Goal: Task Accomplishment & Management: Use online tool/utility

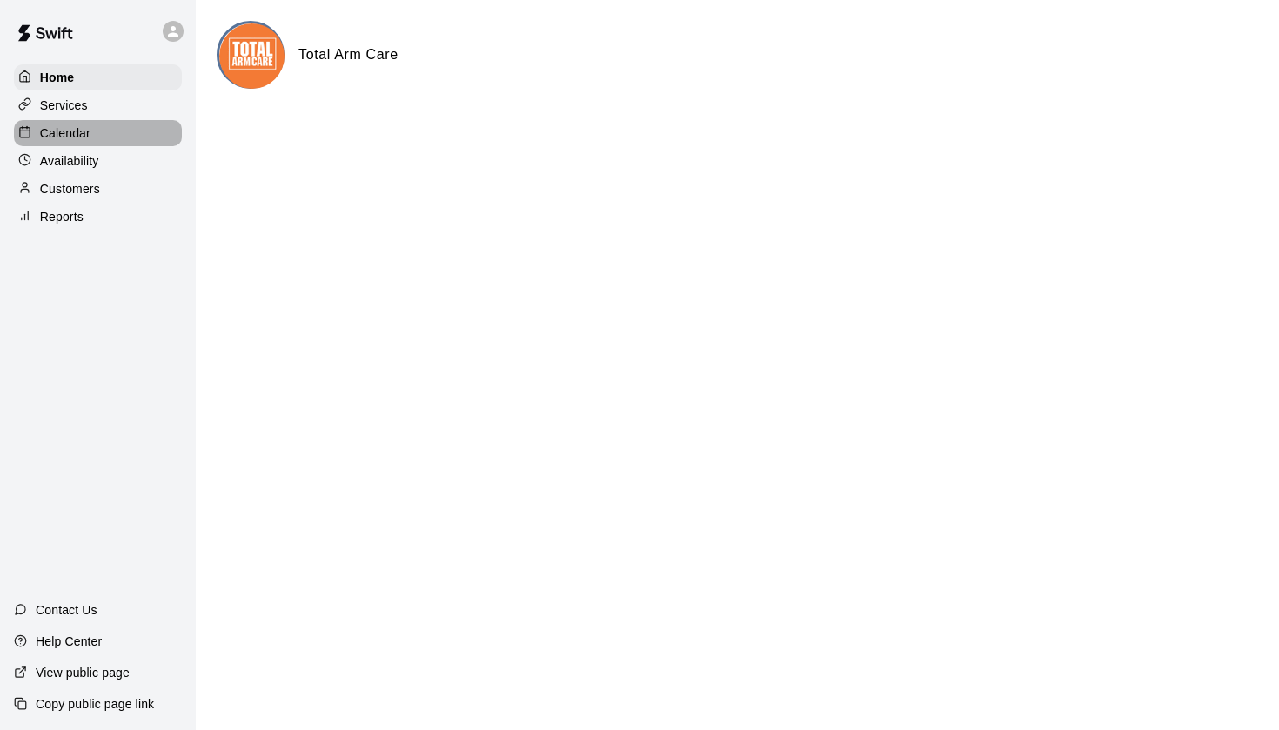
click at [94, 142] on div "Calendar" at bounding box center [98, 133] width 168 height 26
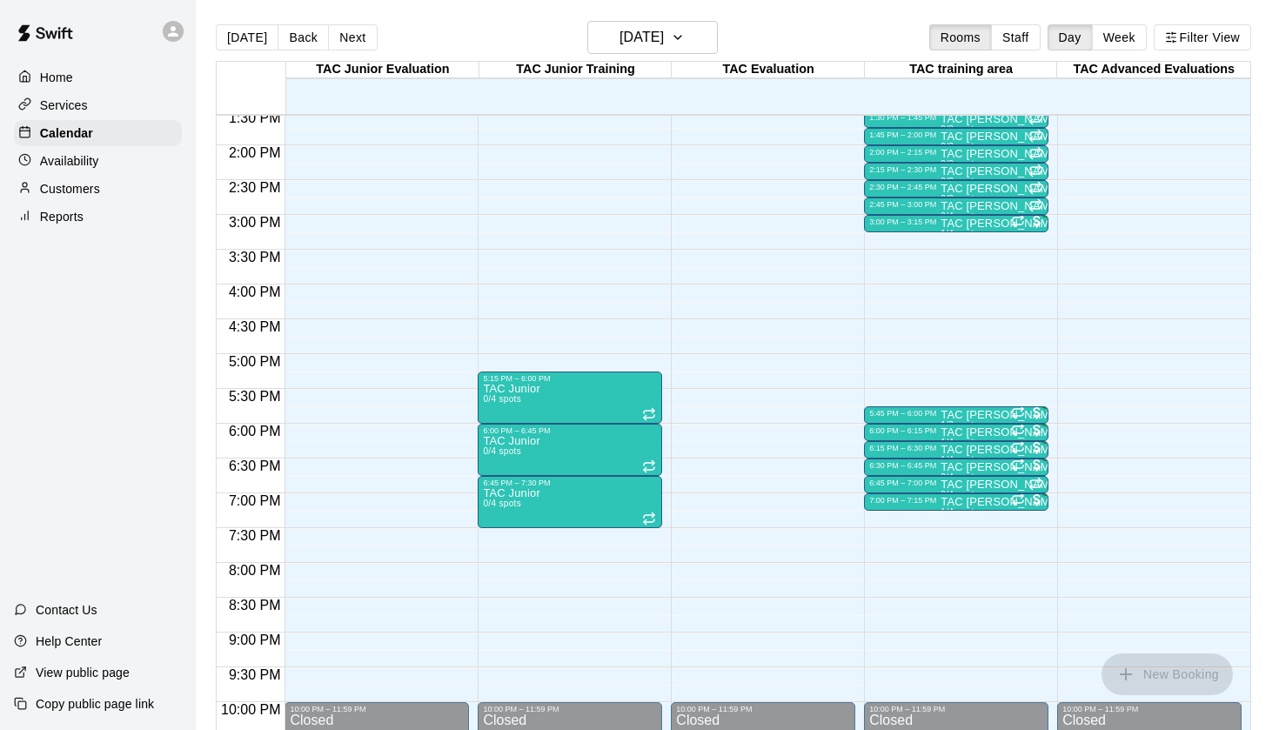
scroll to position [952, 0]
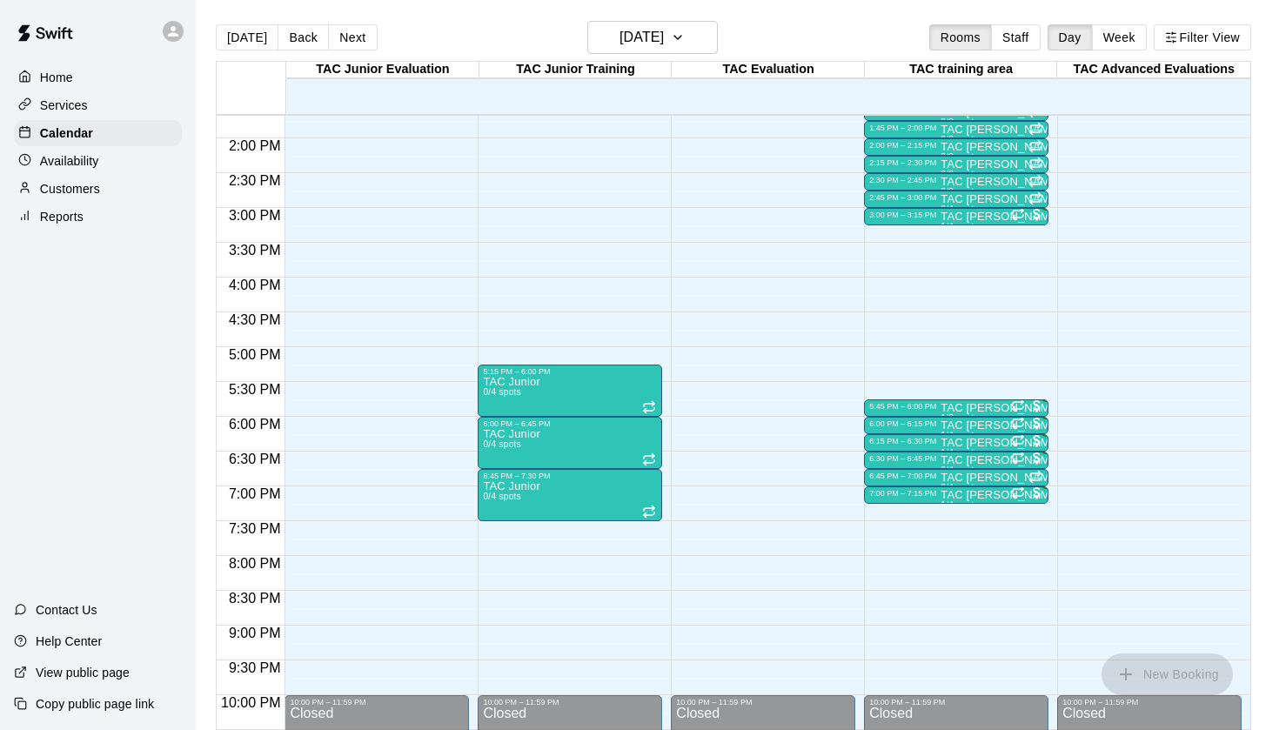
click at [74, 214] on p "Reports" at bounding box center [61, 216] width 43 height 17
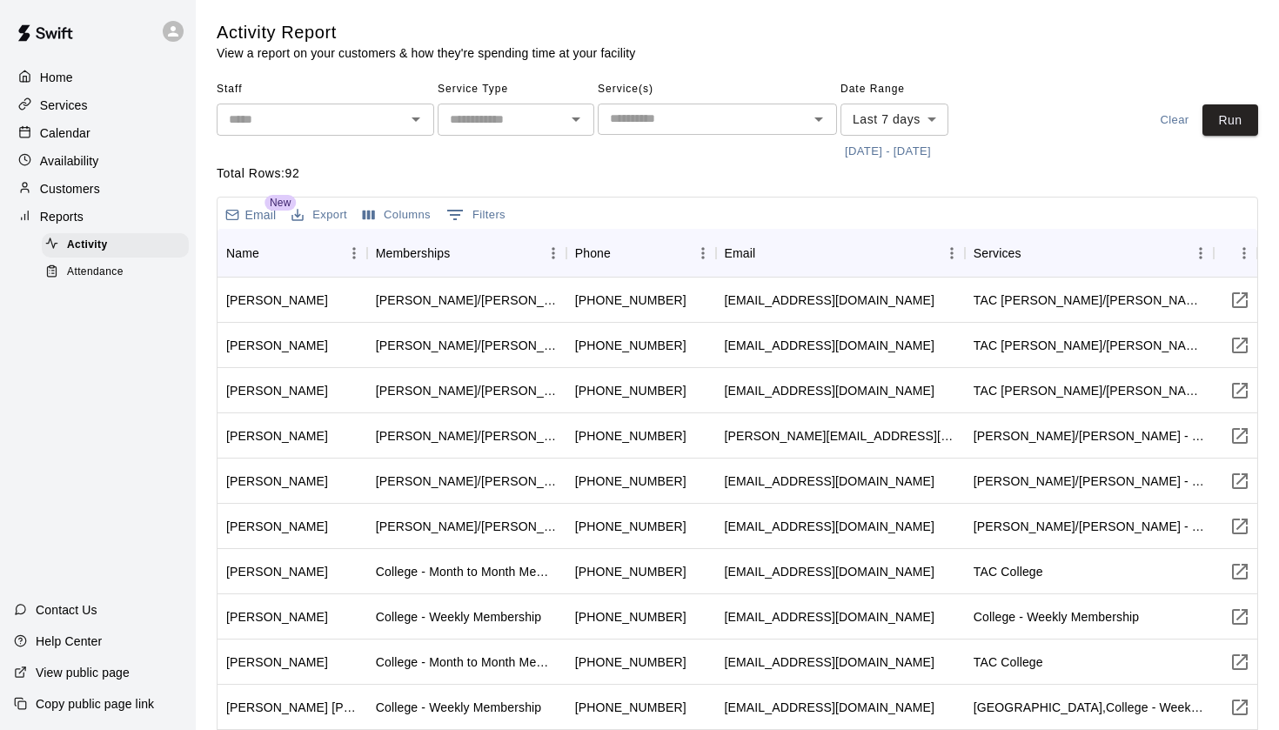
click at [127, 271] on div "Attendance" at bounding box center [115, 272] width 147 height 24
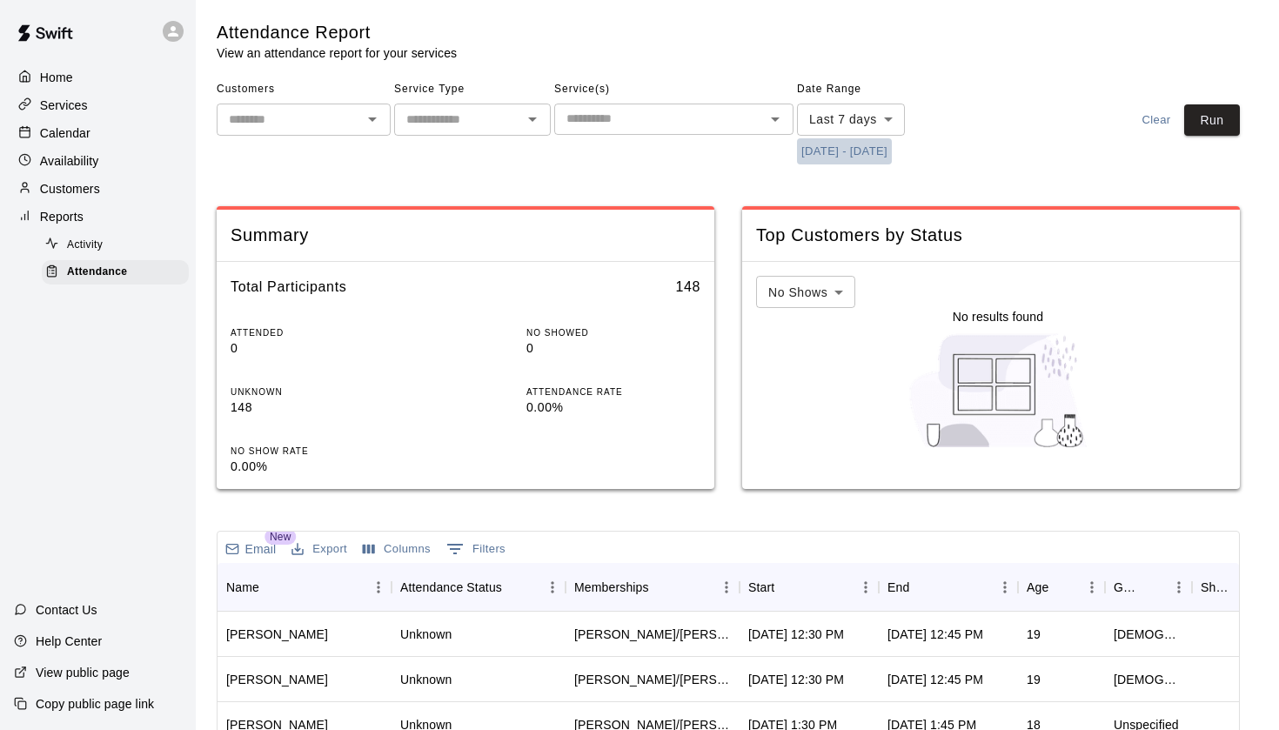
click at [832, 150] on button "[DATE] - [DATE]" at bounding box center [844, 151] width 95 height 27
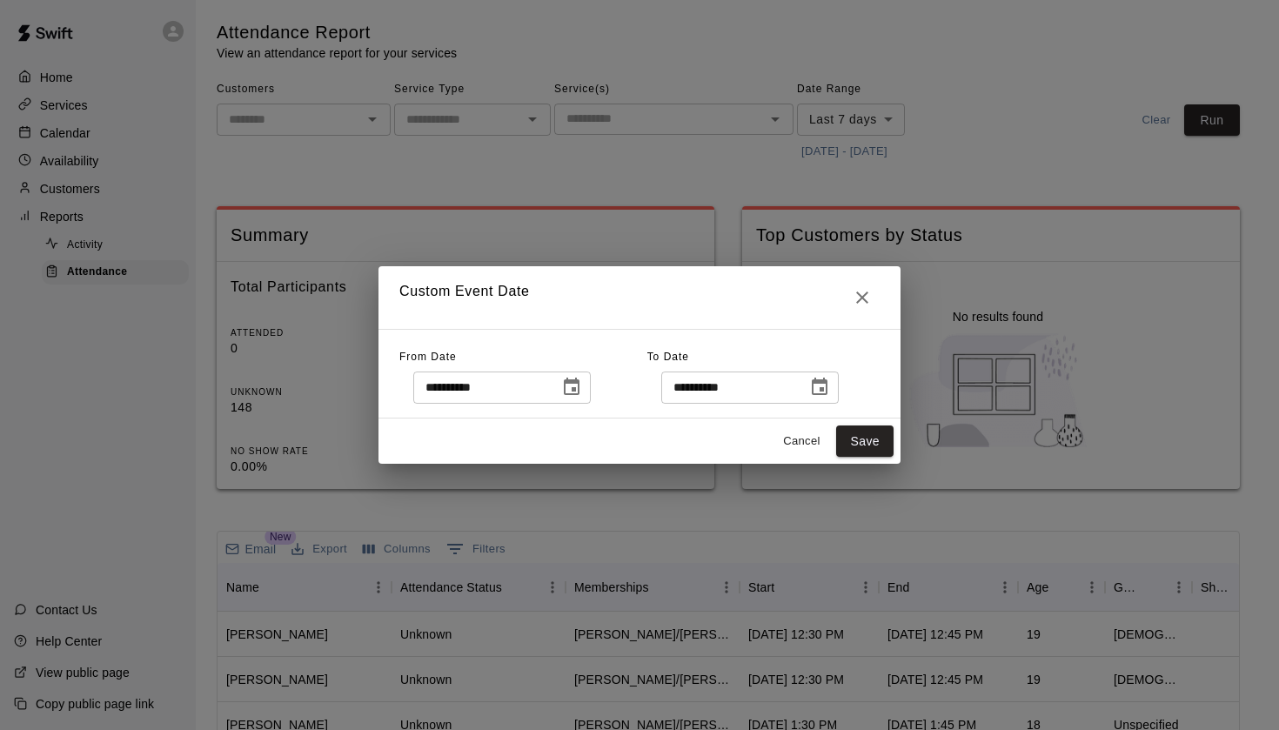
click at [582, 397] on icon "Choose date, selected date is Aug 12, 2025" at bounding box center [571, 387] width 21 height 21
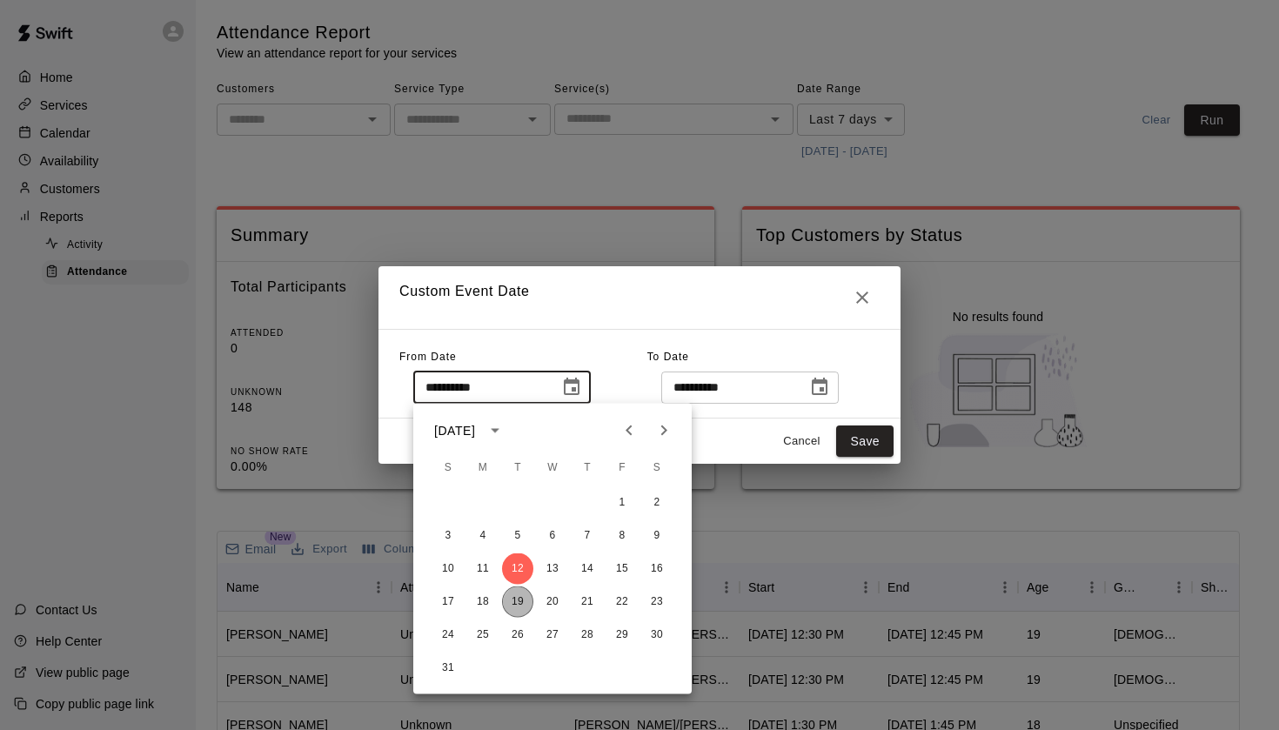
click at [516, 603] on button "19" at bounding box center [517, 601] width 31 height 31
type input "**********"
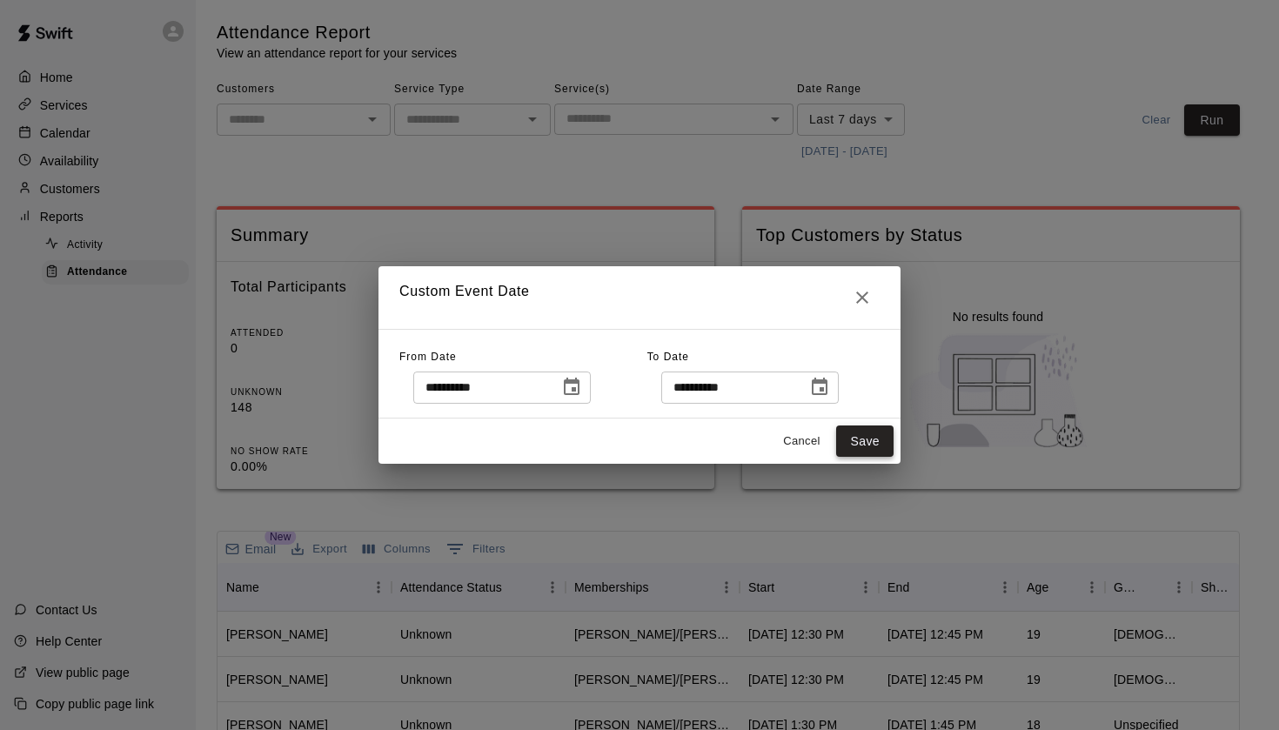
click at [868, 439] on button "Save" at bounding box center [864, 441] width 57 height 32
type input "******"
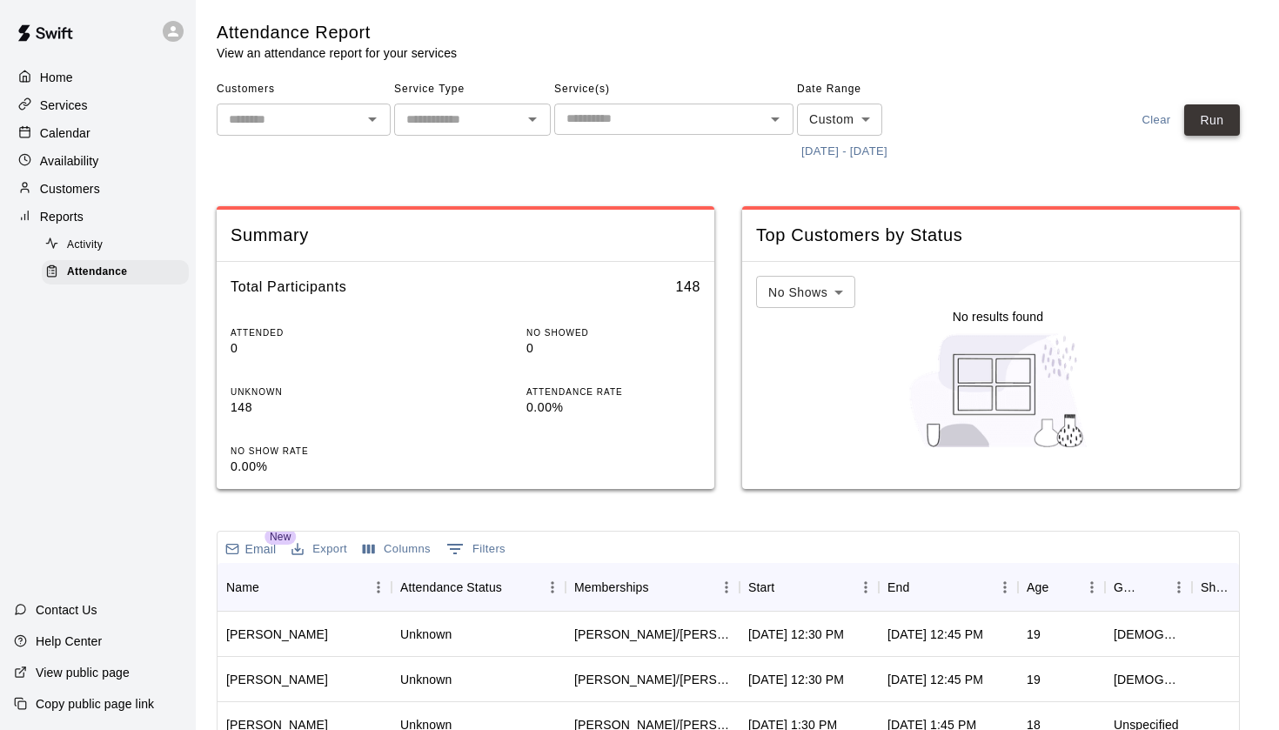
click at [1213, 122] on button "Run" at bounding box center [1212, 120] width 56 height 32
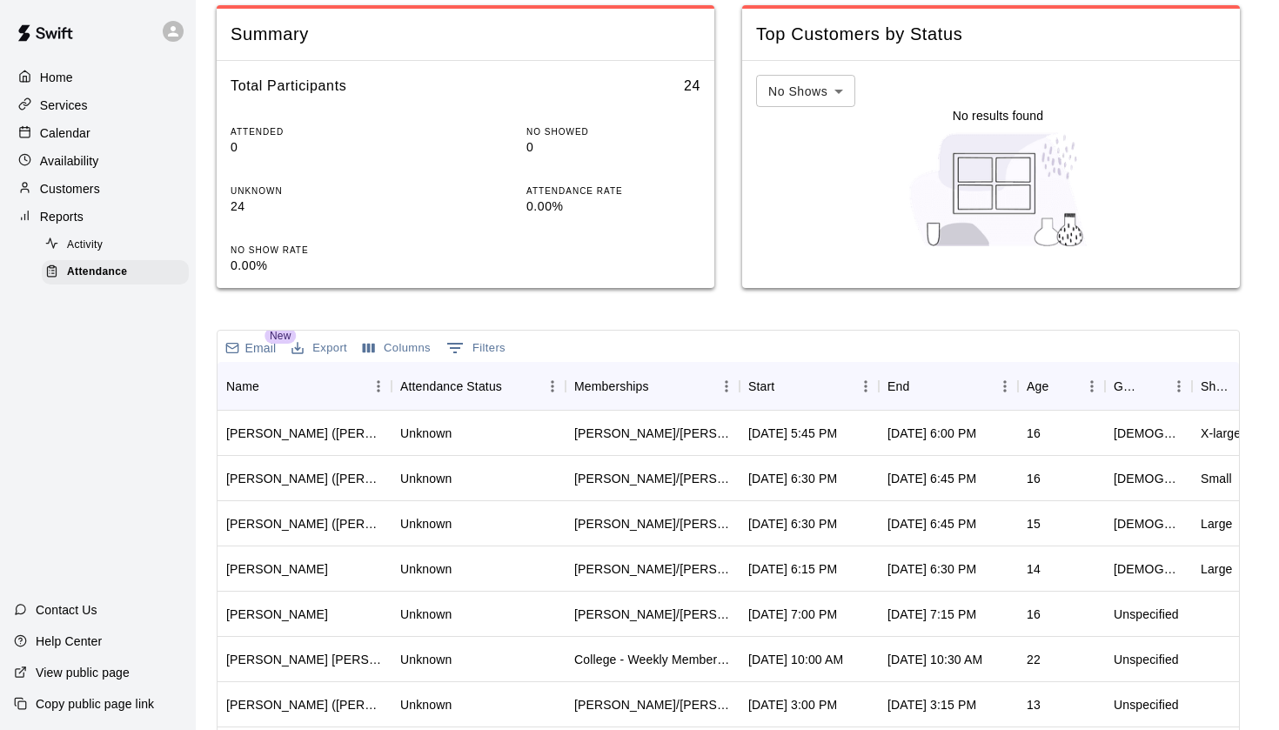
scroll to position [318, 0]
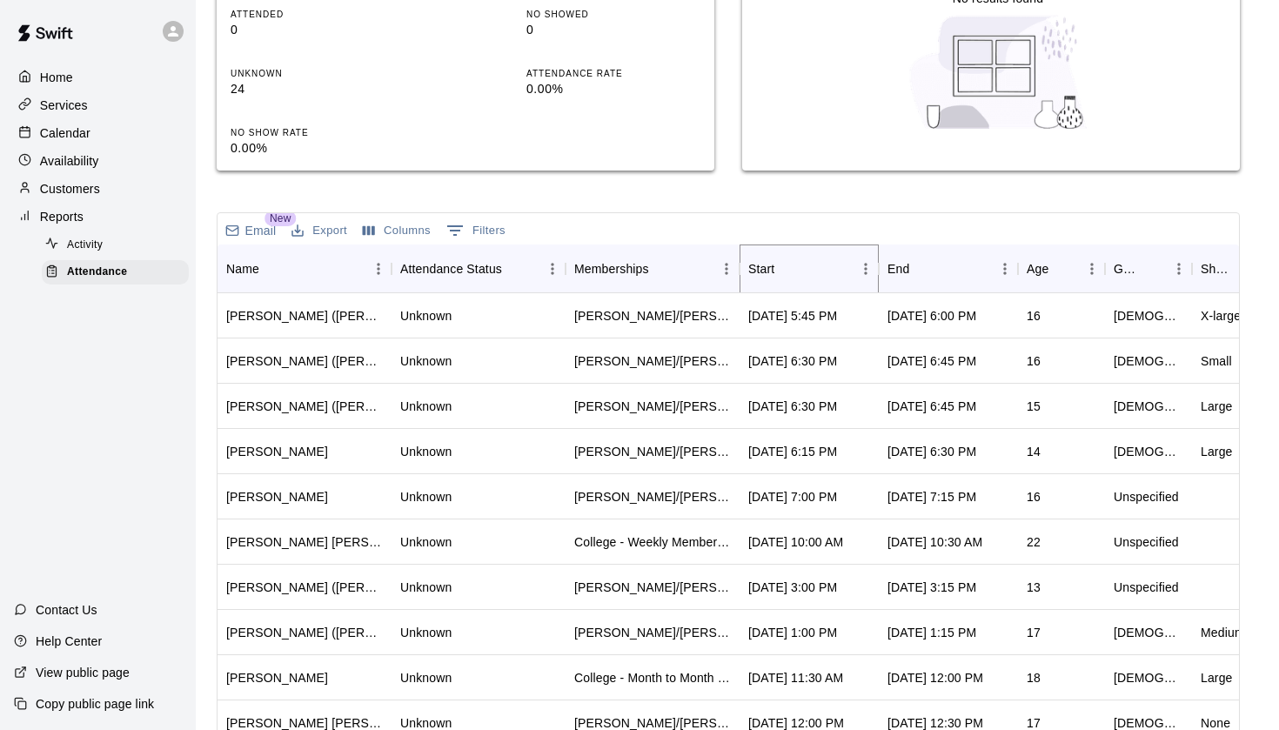
click at [785, 270] on icon "Sort" at bounding box center [786, 269] width 16 height 16
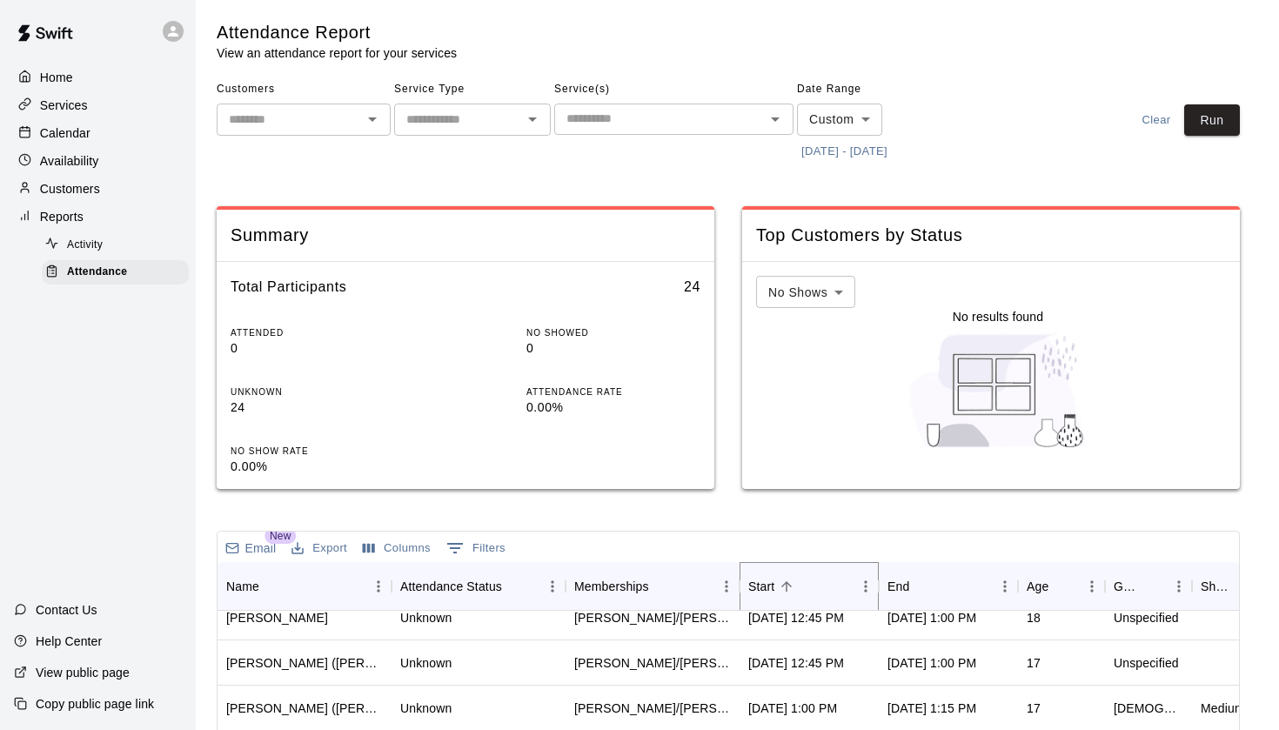
scroll to position [0, 0]
